Goal: Information Seeking & Learning: Learn about a topic

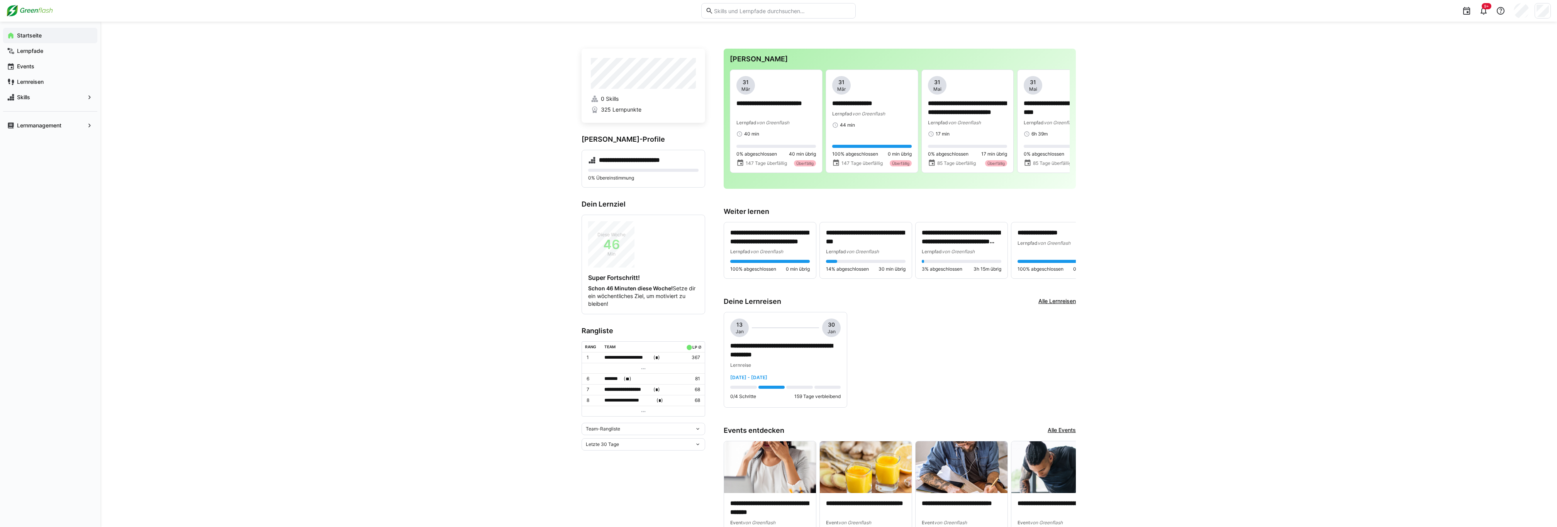
drag, startPoint x: 1241, startPoint y: 134, endPoint x: 1206, endPoint y: 122, distance: 36.9
click at [643, 134] on div "**********" at bounding box center [828, 535] width 1456 height 1027
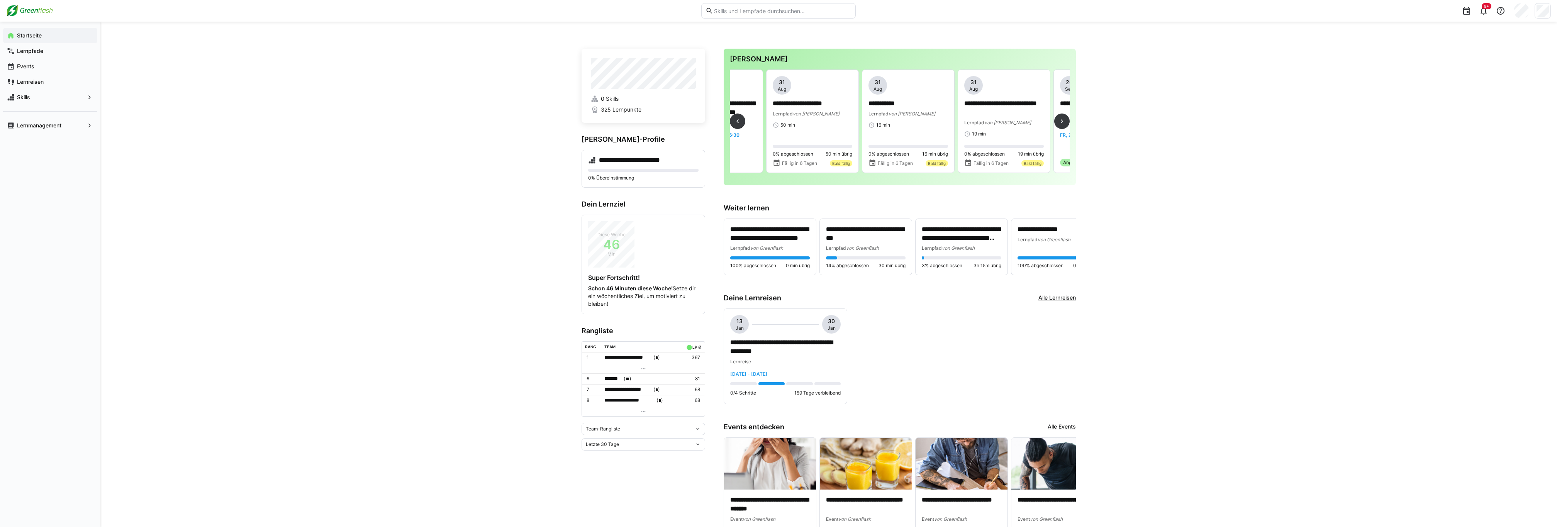
scroll to position [0, 1492]
click at [643, 117] on div "**********" at bounding box center [816, 102] width 80 height 52
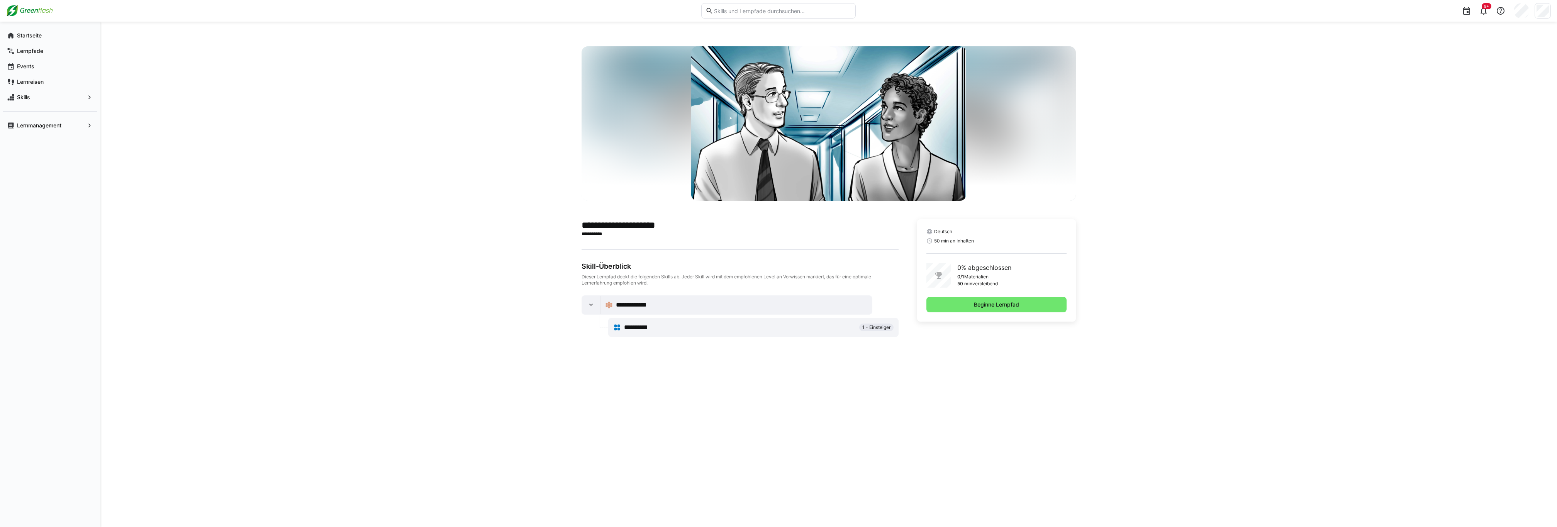
click at [643, 366] on div "**********" at bounding box center [828, 274] width 1456 height 505
click at [643, 299] on span "Beginne Lernpfad" at bounding box center [996, 304] width 140 height 15
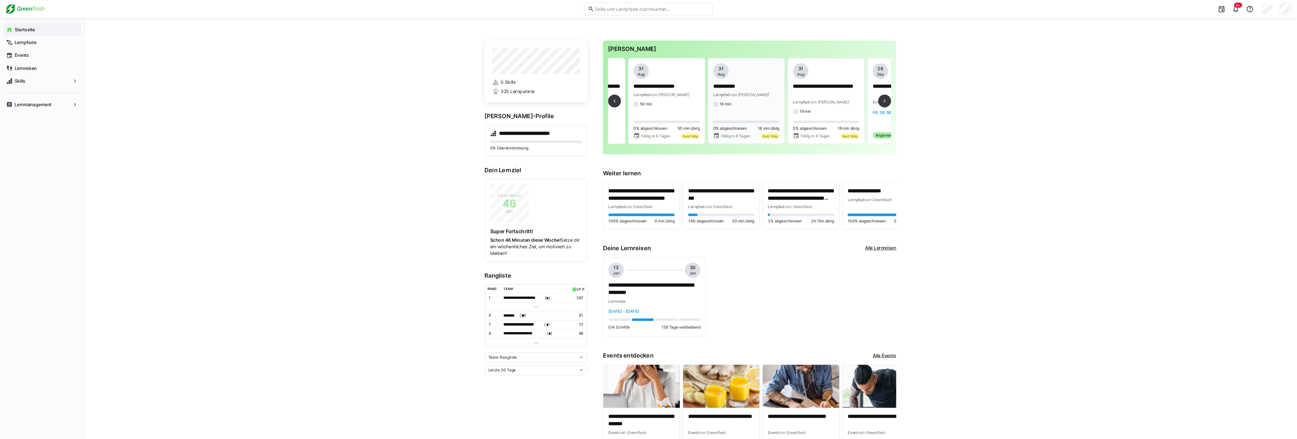
scroll to position [0, 1495]
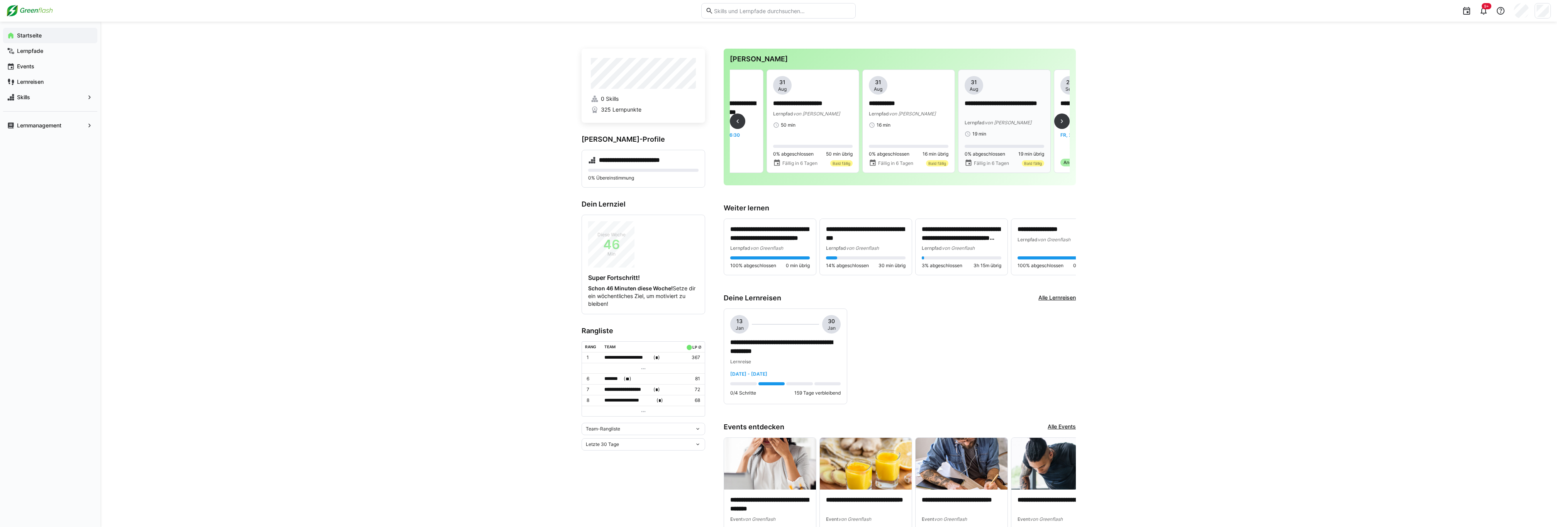
click at [643, 116] on p "**********" at bounding box center [1004, 108] width 79 height 18
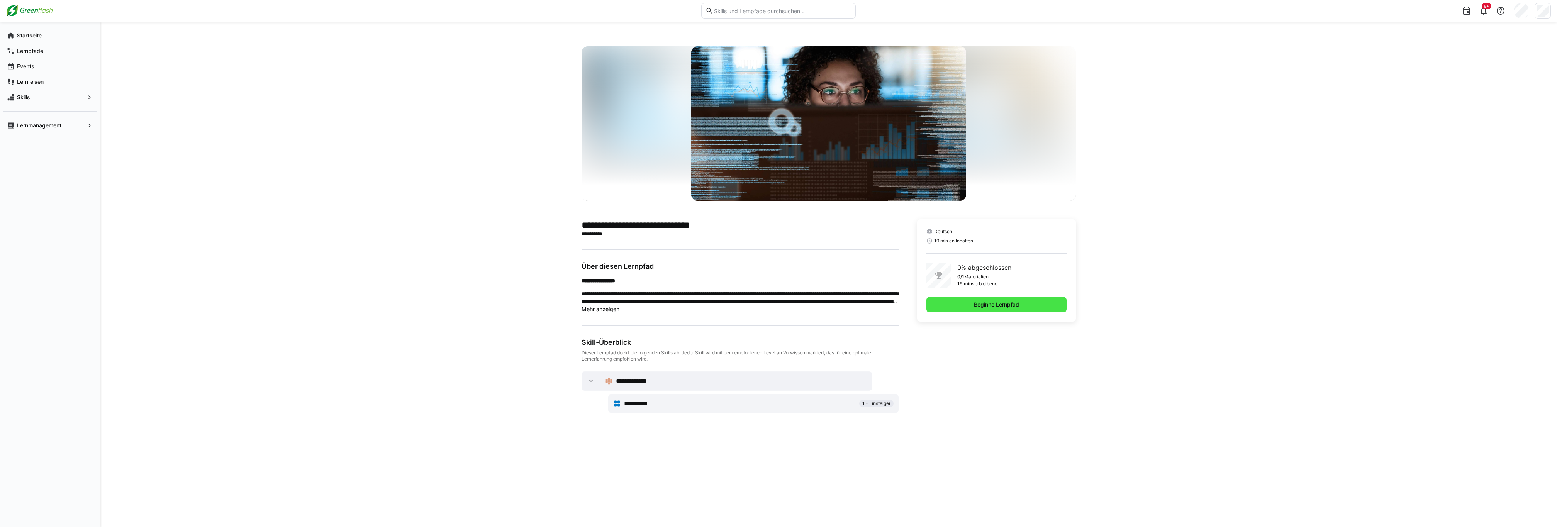
click at [643, 306] on span "Beginne Lernpfad" at bounding box center [996, 304] width 140 height 15
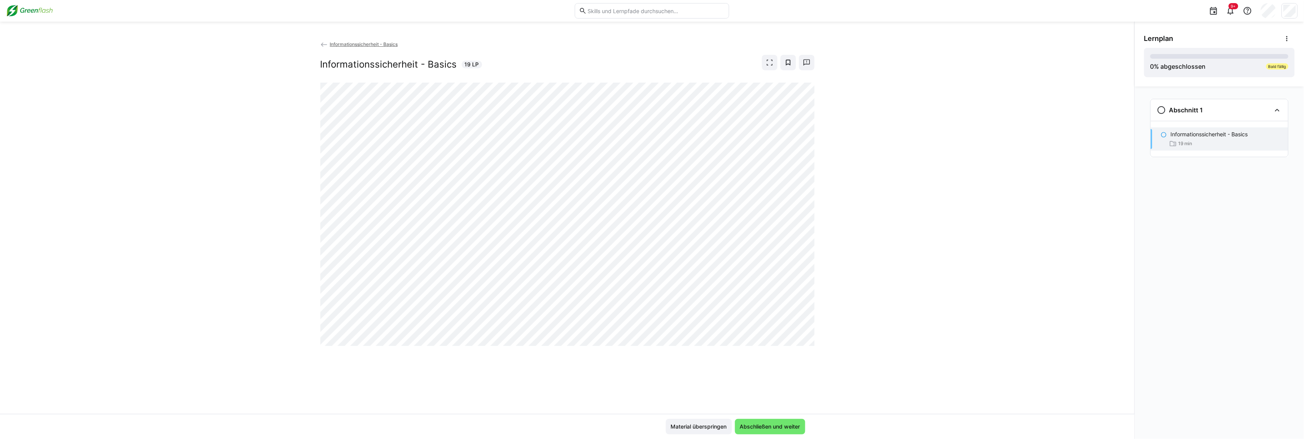
click at [643, 176] on div "Informationssicherheit - Basics Informationssicherheit - Basics 19 LP" at bounding box center [567, 227] width 1135 height 374
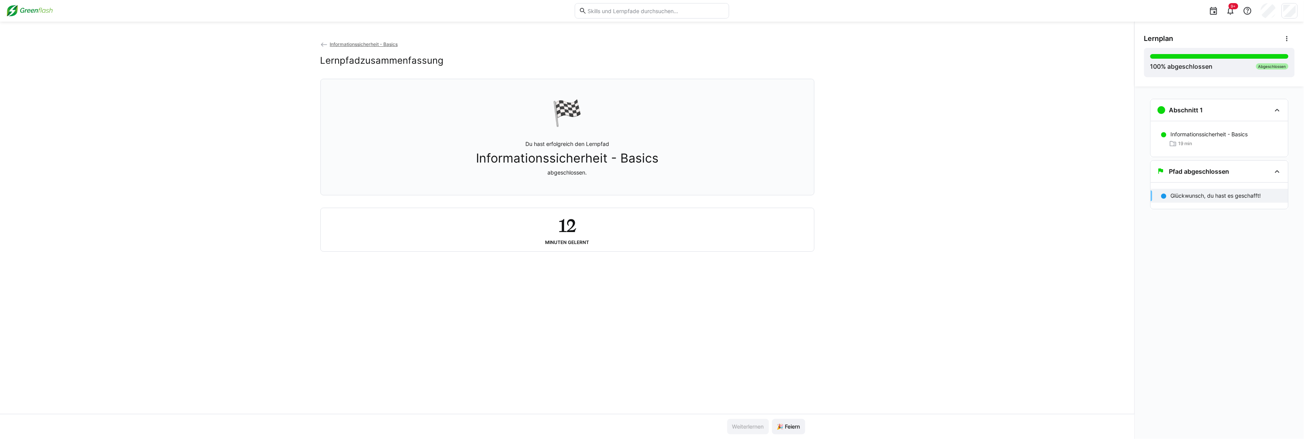
click at [375, 40] on app-back-navigation "Informationssicherheit - Basics" at bounding box center [567, 44] width 494 height 8
click at [375, 44] on span "Informationssicherheit - Basics" at bounding box center [364, 44] width 68 height 6
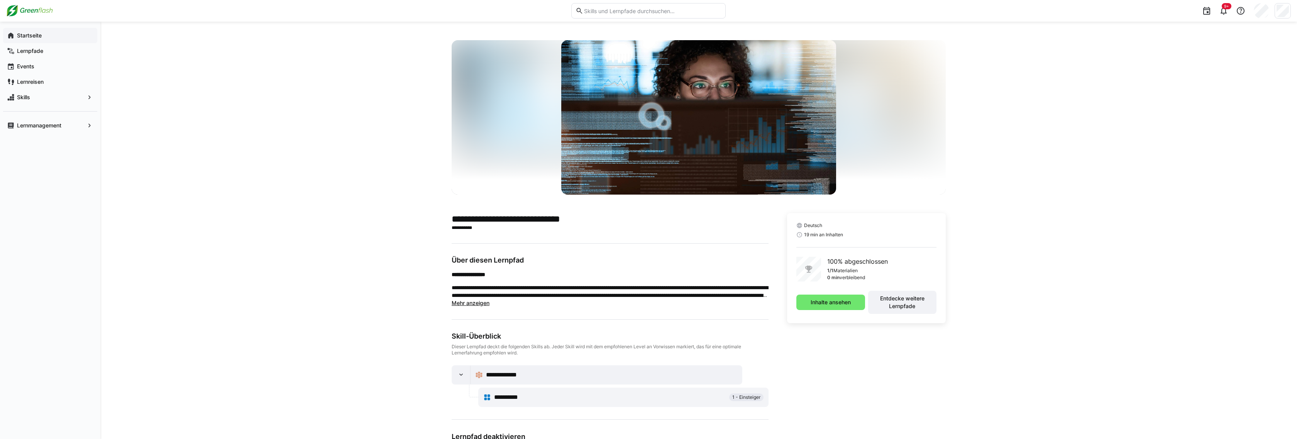
click at [0, 0] on app-navigation-label "Startseite" at bounding box center [0, 0] width 0 height 0
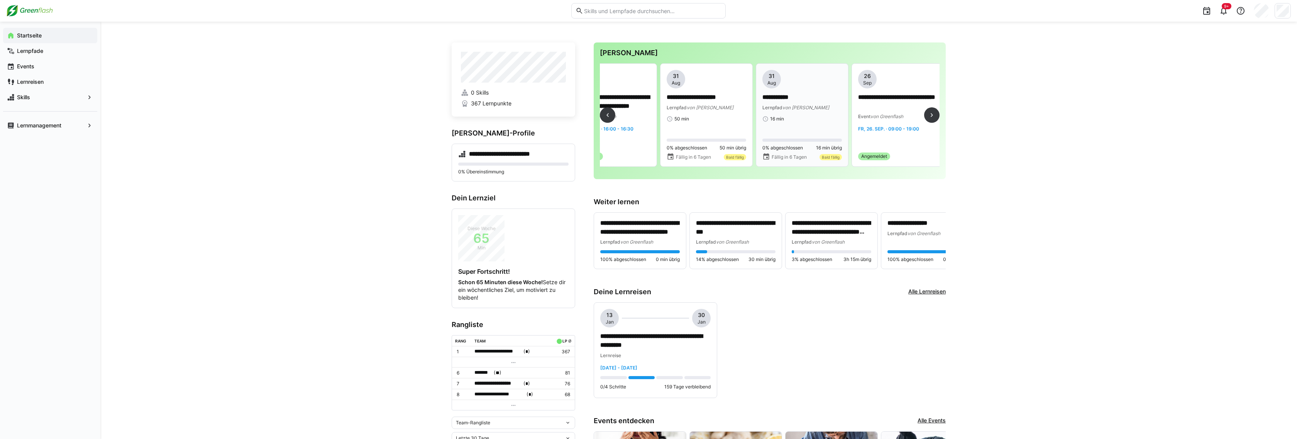
scroll to position [0, 1463]
click at [643, 119] on span "16 min" at bounding box center [786, 119] width 14 height 6
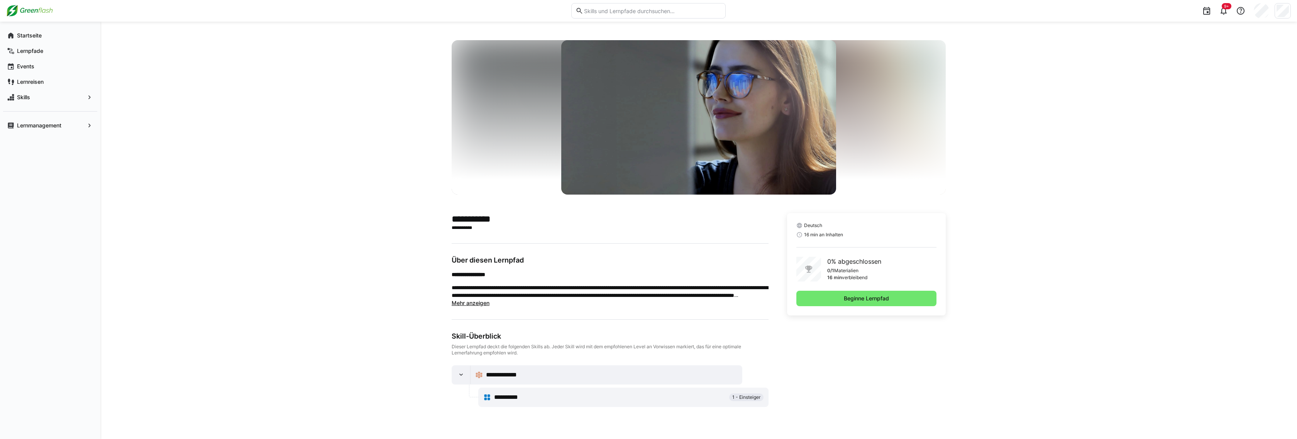
click at [643, 254] on div "**********" at bounding box center [698, 230] width 1197 height 417
click at [643, 294] on span "Beginne Lernpfad" at bounding box center [867, 298] width 140 height 15
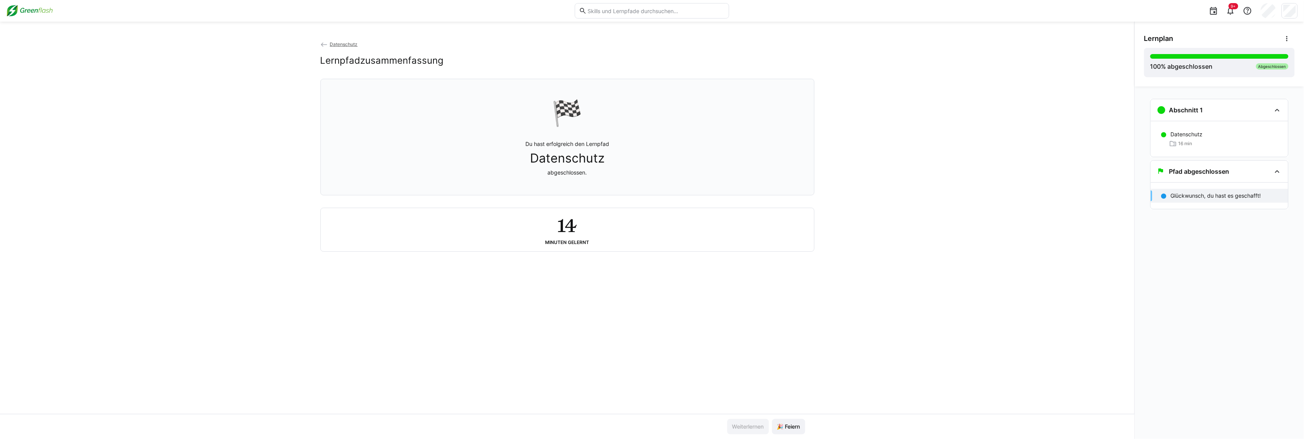
click at [327, 47] on eds-icon at bounding box center [324, 45] width 8 height 8
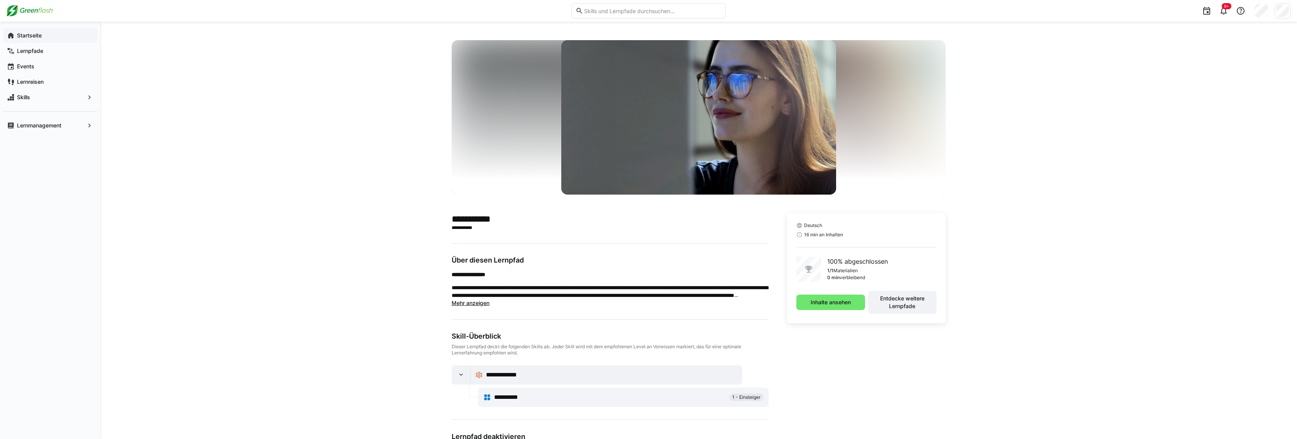
click at [60, 40] on div "Startseite" at bounding box center [50, 35] width 94 height 15
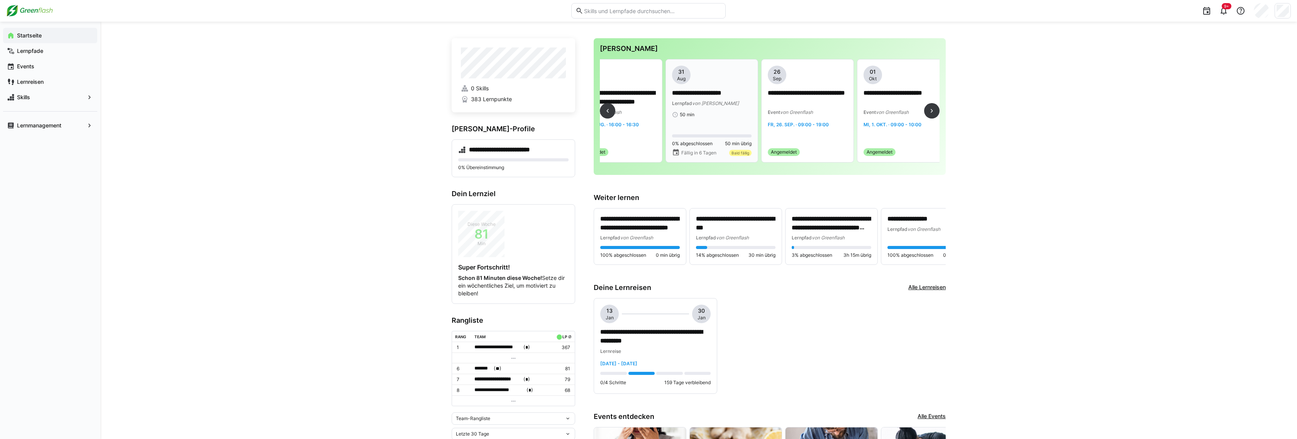
scroll to position [0, 1466]
click at [643, 113] on div "50 min" at bounding box center [713, 115] width 80 height 6
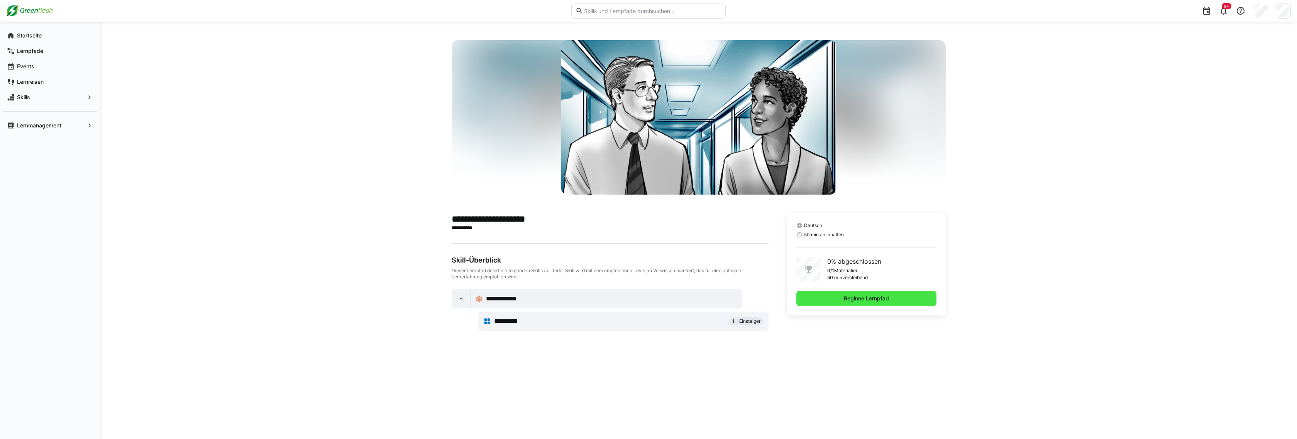
click at [643, 298] on span "Beginne Lernpfad" at bounding box center [866, 299] width 47 height 8
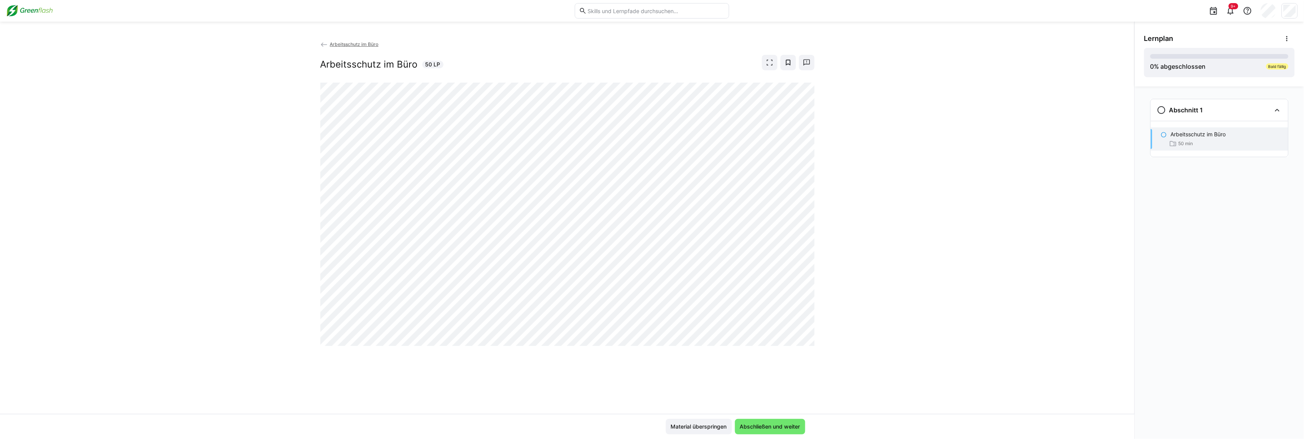
click at [643, 290] on div "Arbeitsschutz im Büro Arbeitsschutz im Büro 50 LP" at bounding box center [567, 227] width 1135 height 374
click at [643, 210] on div "Abschnitt 1 Arbeitsschutz im Büro 50 min" at bounding box center [1219, 262] width 169 height 353
click at [643, 424] on span "Abschließen und weiter" at bounding box center [770, 427] width 63 height 8
click at [643, 421] on span "Abschließen und weiter" at bounding box center [770, 426] width 70 height 15
click at [643, 143] on div "Arbeitsschutz im Büro Arbeitsschutz im Büro 50 LP" at bounding box center [567, 227] width 1135 height 374
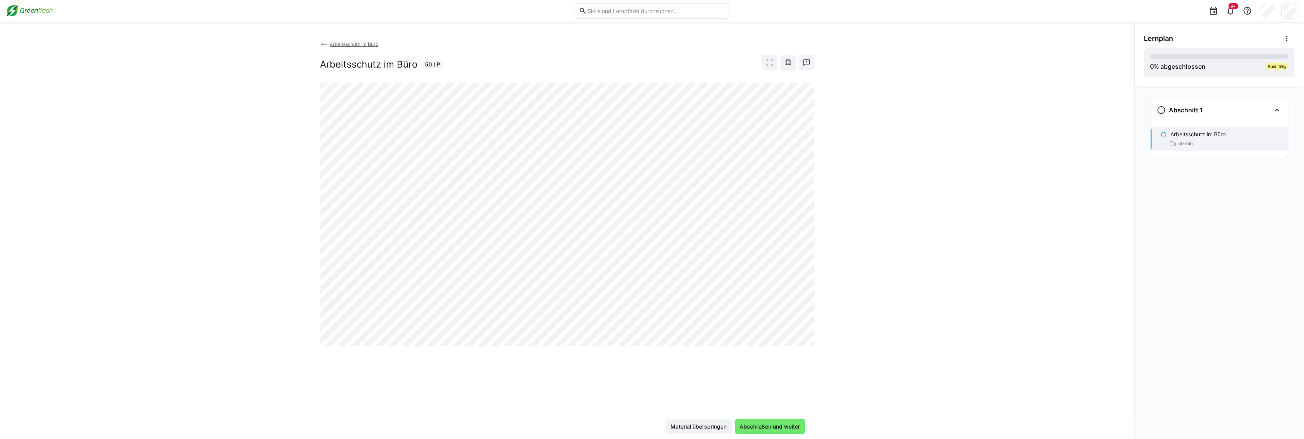
click at [643, 213] on div "Arbeitsschutz im Büro Arbeitsschutz im Büro 50 LP" at bounding box center [567, 227] width 1135 height 374
click at [643, 221] on div "Arbeitsschutz im Büro Arbeitsschutz im Büro 50 LP" at bounding box center [567, 227] width 1135 height 374
click at [643, 171] on div "Arbeitsschutz im Büro Arbeitsschutz im Büro 50 LP" at bounding box center [567, 227] width 1135 height 374
click at [643, 230] on div "Arbeitsschutz im Büro Arbeitsschutz im Büro 50 LP" at bounding box center [567, 227] width 1135 height 374
